Goal: Information Seeking & Learning: Understand process/instructions

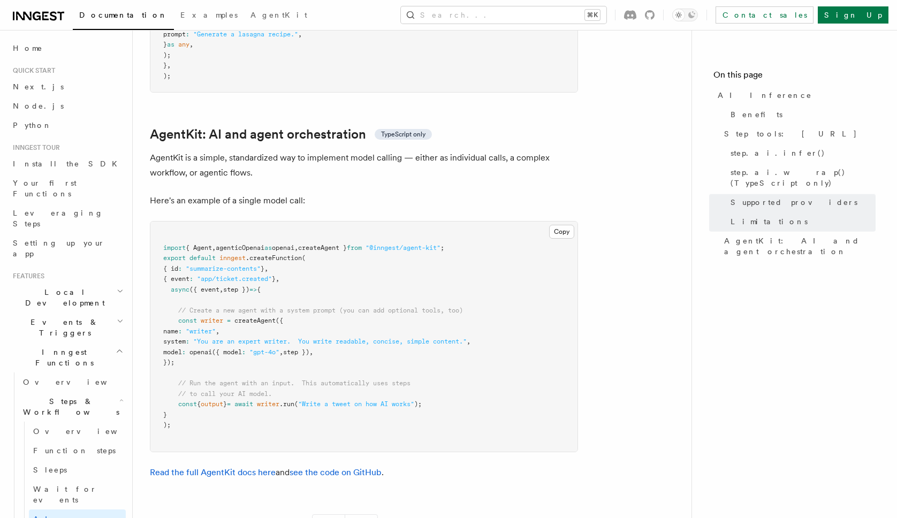
scroll to position [3100, 0]
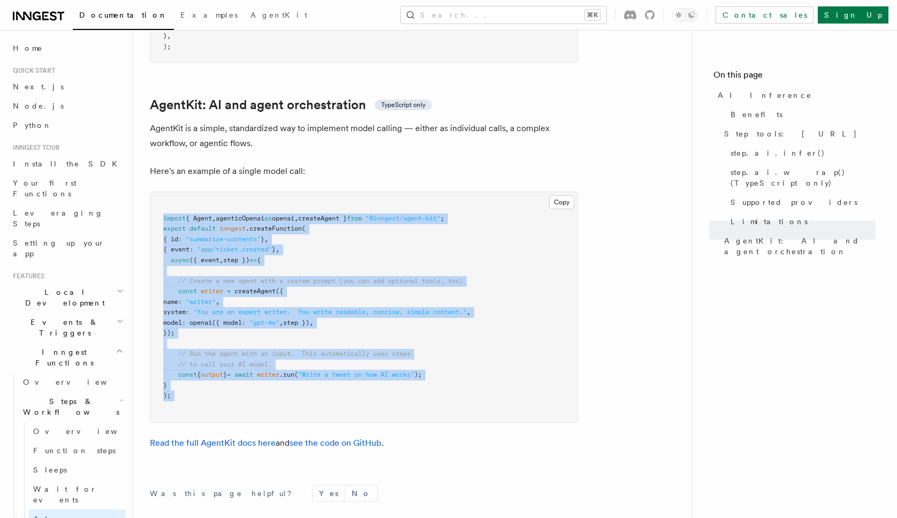
drag, startPoint x: 194, startPoint y: 356, endPoint x: 146, endPoint y: 171, distance: 191.2
click at [358, 216] on pre "import { Agent , agenticOpenai as openai , createAgent } from "@inngest/agent-k…" at bounding box center [363, 307] width 427 height 230
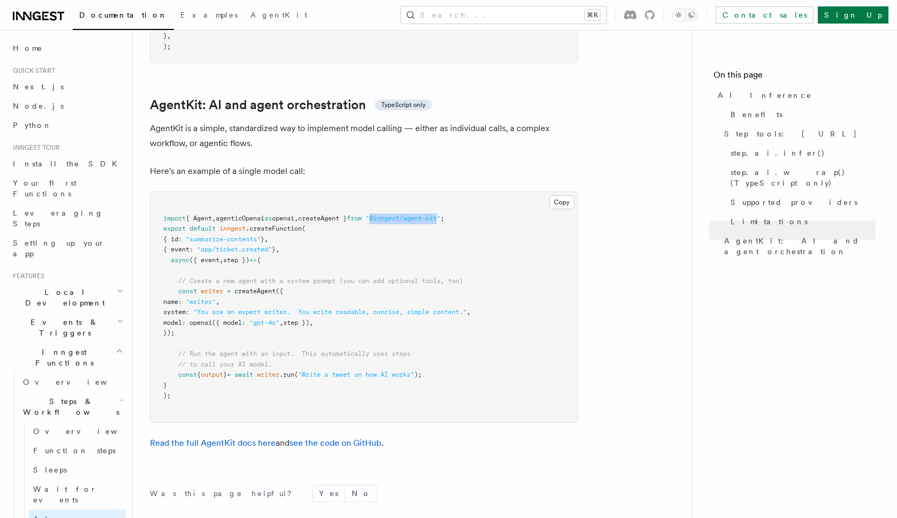
drag, startPoint x: 398, startPoint y: 172, endPoint x: 467, endPoint y: 169, distance: 69.7
click at [440, 215] on span ""@inngest/agent-kit"" at bounding box center [403, 218] width 75 height 7
click at [377, 192] on pre "import { Agent , agenticOpenai as openai , createAgent } from "@inngest/agent-k…" at bounding box center [363, 307] width 427 height 230
copy span "@inngest/agent-kit"
drag, startPoint x: 398, startPoint y: 172, endPoint x: 469, endPoint y: 176, distance: 71.3
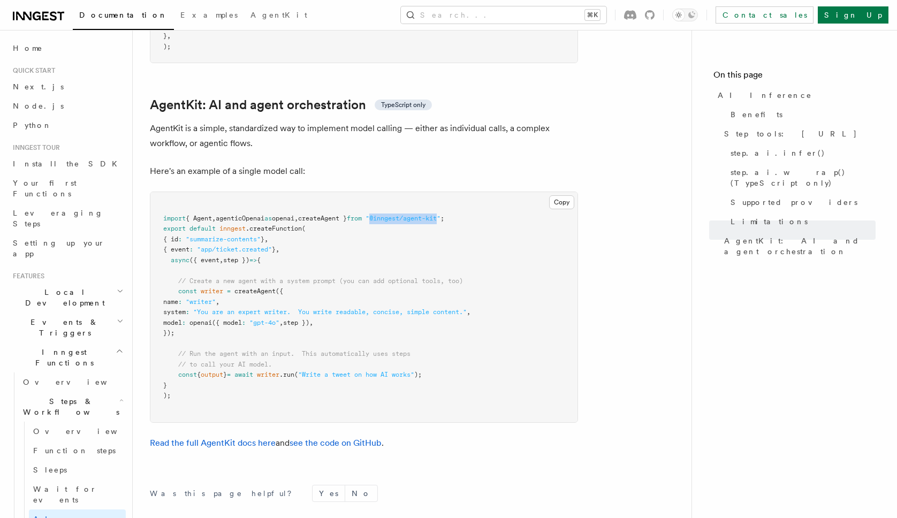
click at [440, 215] on span ""@inngest/agent-kit"" at bounding box center [403, 218] width 75 height 7
click at [506, 19] on button "Search... ⌘K" at bounding box center [504, 14] width 206 height 17
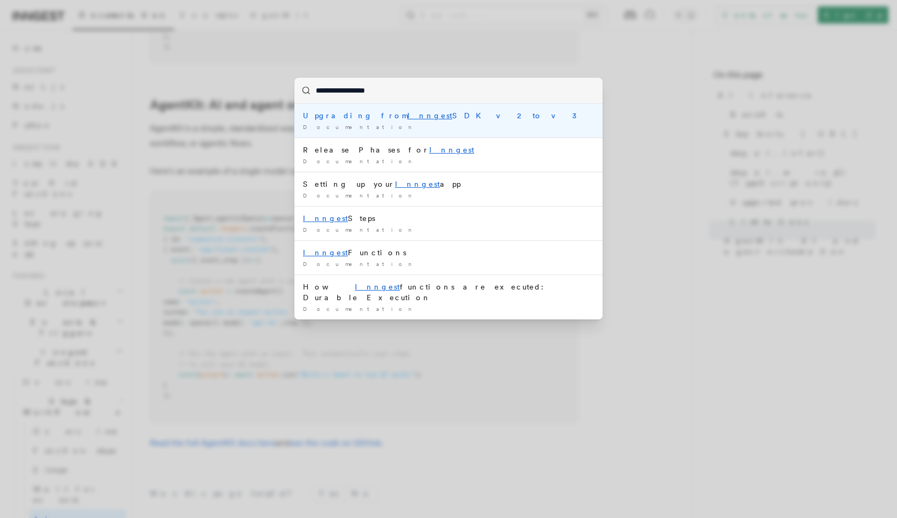
type input "**********"
